Goal: Transaction & Acquisition: Download file/media

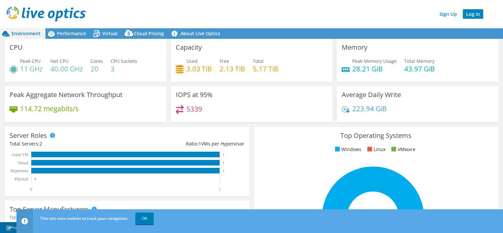
click at [472, 16] on link "Log In" at bounding box center [473, 14] width 20 height 10
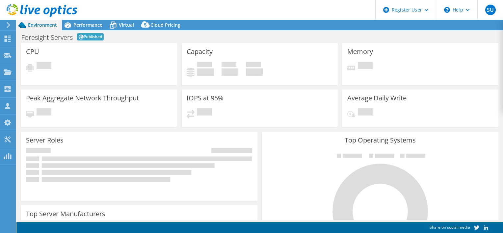
select select "USD"
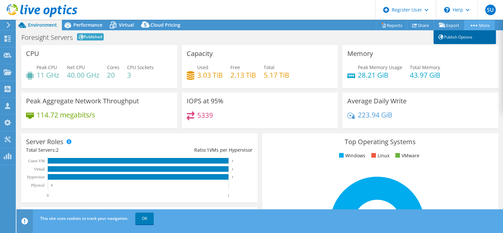
click at [470, 37] on link "Publish Options" at bounding box center [465, 37] width 63 height 14
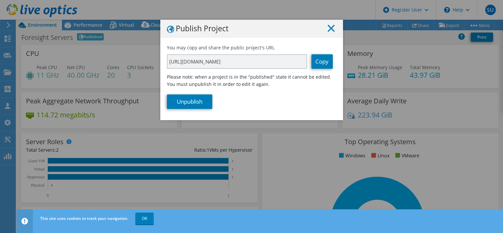
click at [330, 29] on icon at bounding box center [331, 28] width 7 height 7
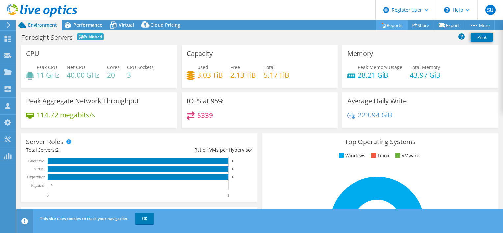
click at [398, 24] on link "Reports" at bounding box center [392, 25] width 32 height 10
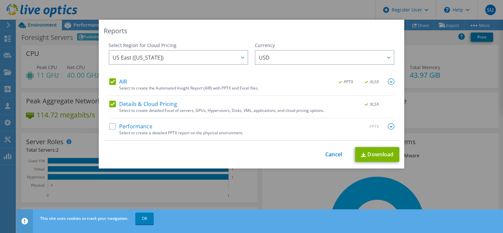
click at [112, 83] on label "AIR" at bounding box center [118, 81] width 18 height 7
click at [0, 0] on input "AIR" at bounding box center [0, 0] width 0 height 0
click at [373, 157] on link "Download" at bounding box center [377, 154] width 44 height 15
